Goal: Task Accomplishment & Management: Use online tool/utility

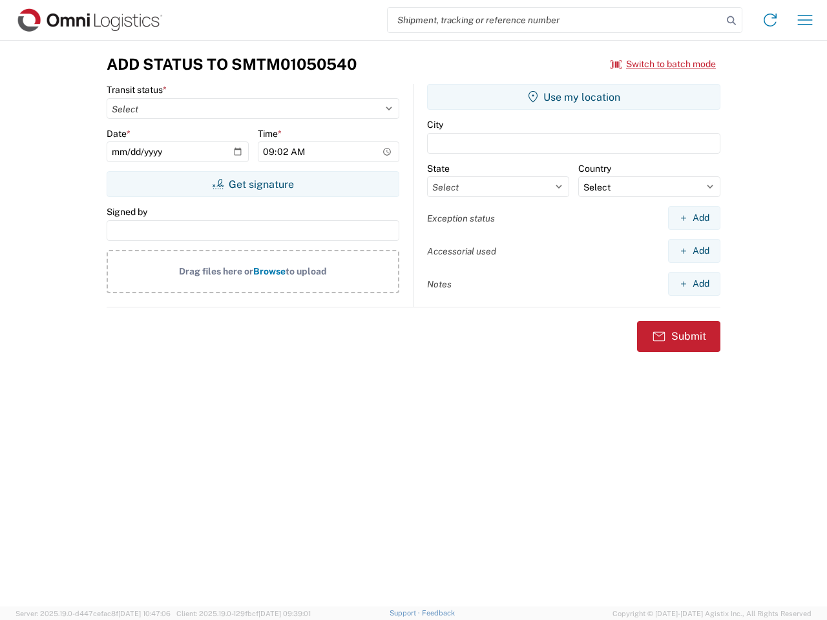
click at [555, 20] on input "search" at bounding box center [555, 20] width 335 height 25
click at [731, 21] on icon at bounding box center [731, 21] width 18 height 18
click at [770, 20] on icon at bounding box center [770, 20] width 21 height 21
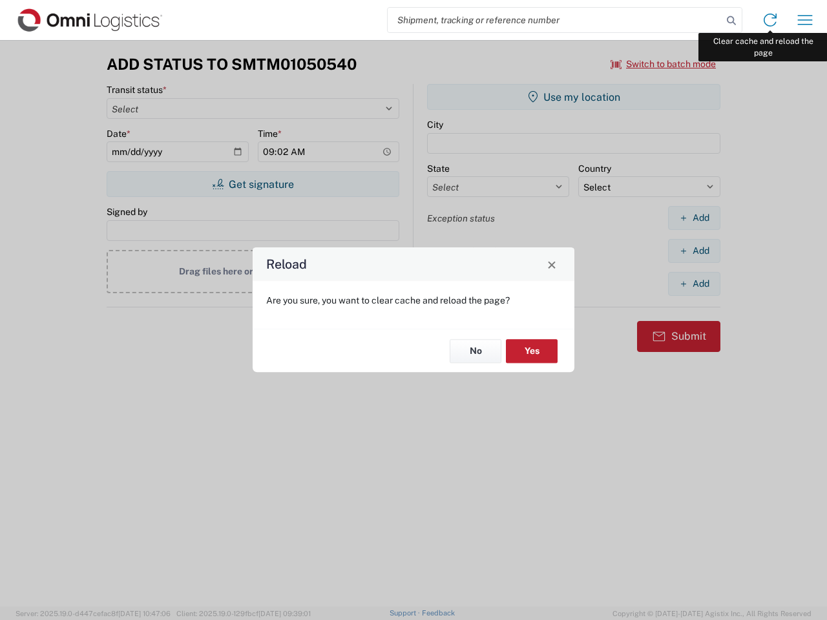
click at [805, 20] on div "Reload Are you sure, you want to clear cache and reload the page? No Yes" at bounding box center [413, 310] width 827 height 620
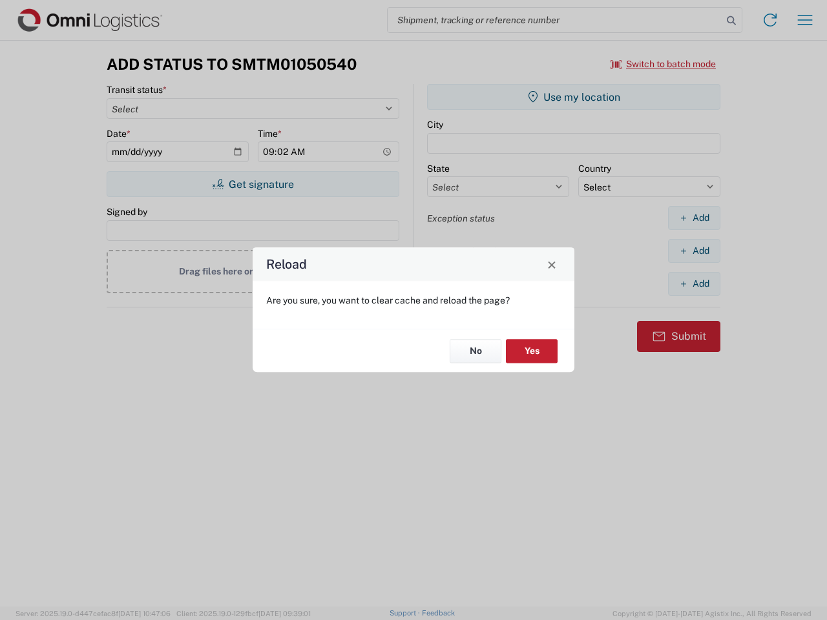
click at [664, 64] on div "Reload Are you sure, you want to clear cache and reload the page? No Yes" at bounding box center [413, 310] width 827 height 620
click at [253, 184] on div "Reload Are you sure, you want to clear cache and reload the page? No Yes" at bounding box center [413, 310] width 827 height 620
click at [574, 97] on div "Reload Are you sure, you want to clear cache and reload the page? No Yes" at bounding box center [413, 310] width 827 height 620
click at [694, 218] on div "Reload Are you sure, you want to clear cache and reload the page? No Yes" at bounding box center [413, 310] width 827 height 620
click at [694, 251] on div "Reload Are you sure, you want to clear cache and reload the page? No Yes" at bounding box center [413, 310] width 827 height 620
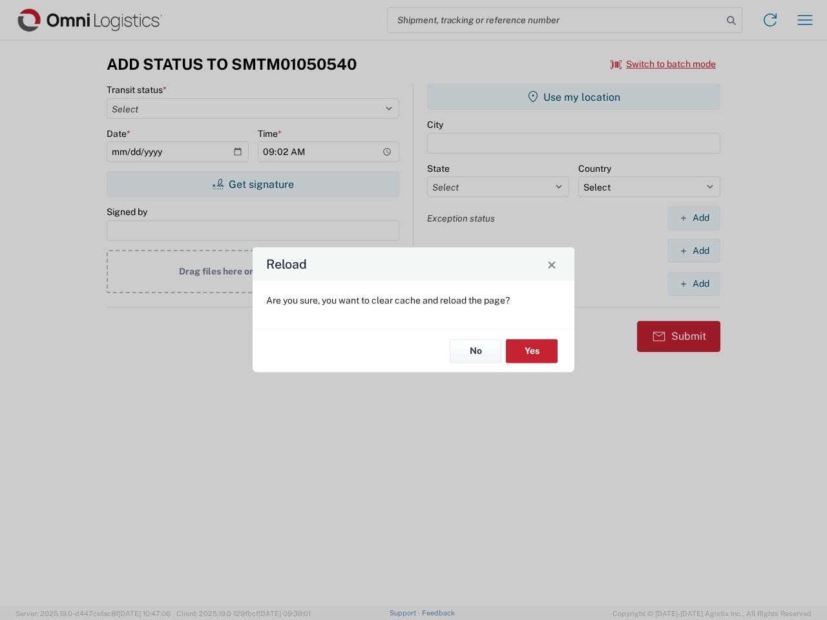
click at [694, 284] on div "Reload Are you sure, you want to clear cache and reload the page? No Yes" at bounding box center [413, 310] width 827 height 620
